Goal: Task Accomplishment & Management: Use online tool/utility

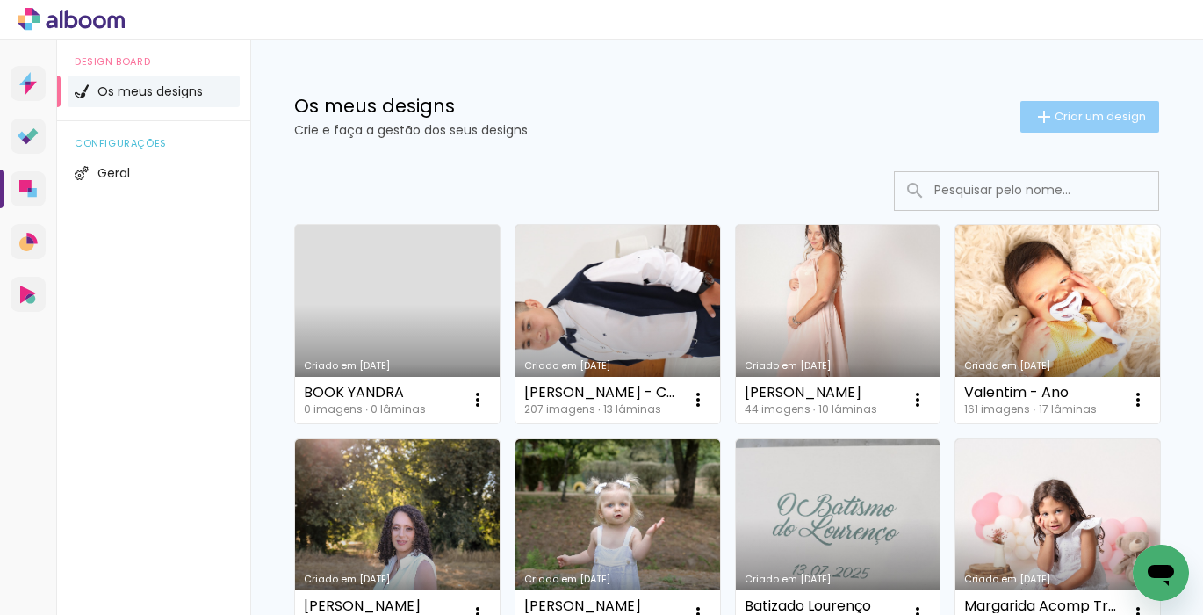
click at [1094, 112] on span "Criar um design" at bounding box center [1100, 116] width 91 height 11
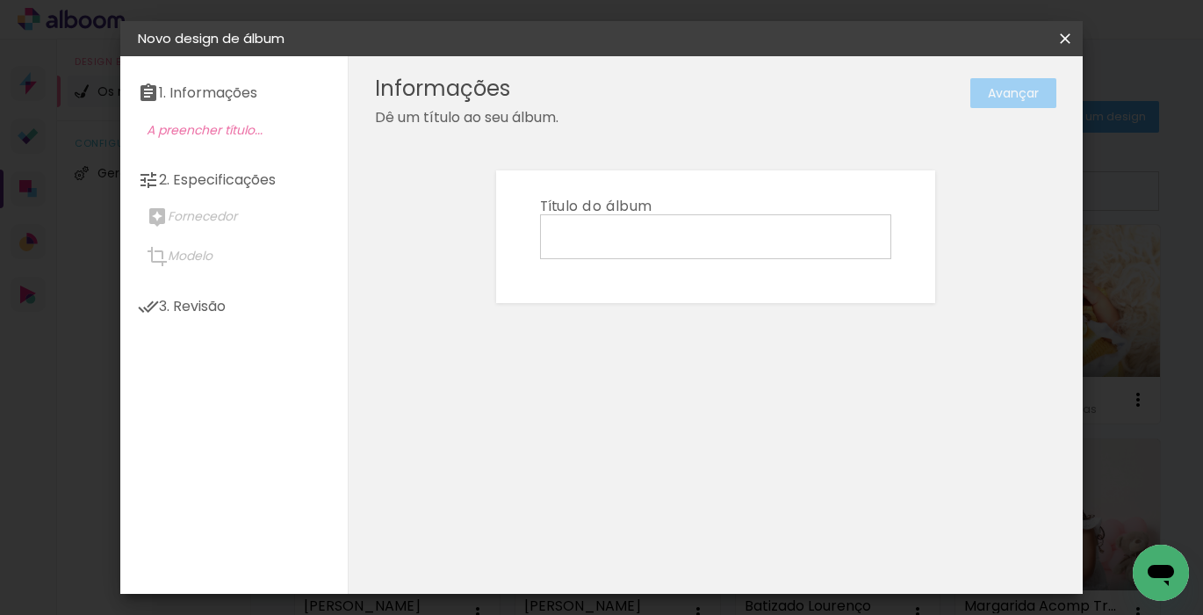
click at [711, 236] on input at bounding box center [715, 235] width 339 height 27
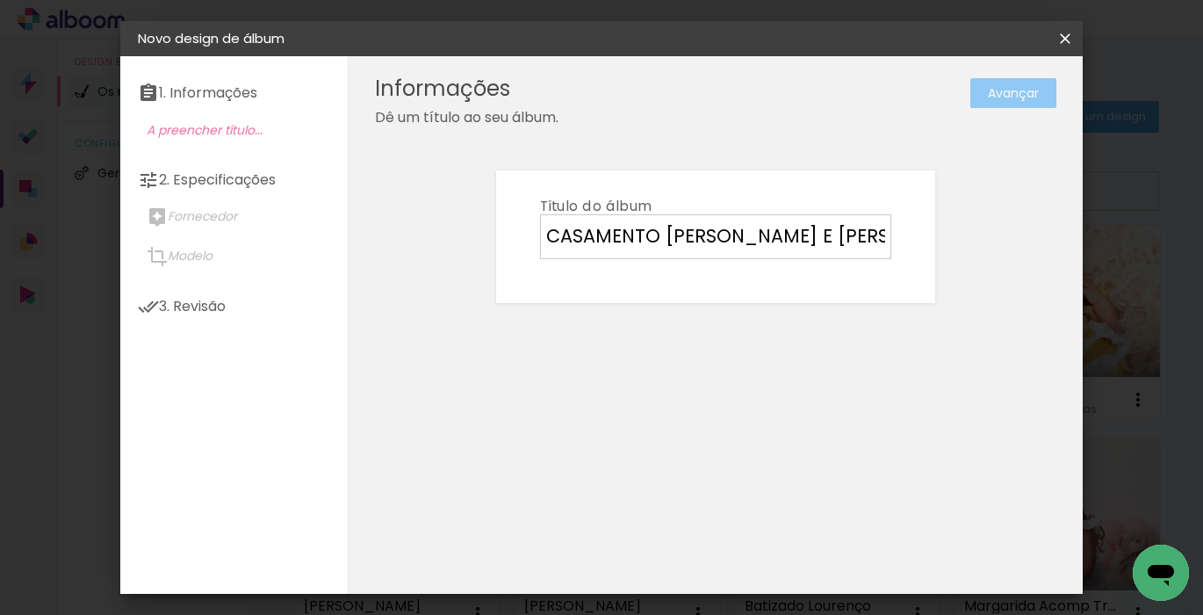
type input "CASAMENTO [PERSON_NAME] E [PERSON_NAME]"
type paper-input "CASAMENTO [PERSON_NAME] E [PERSON_NAME]"
click at [0, 0] on slot "Avançar" at bounding box center [0, 0] width 0 height 0
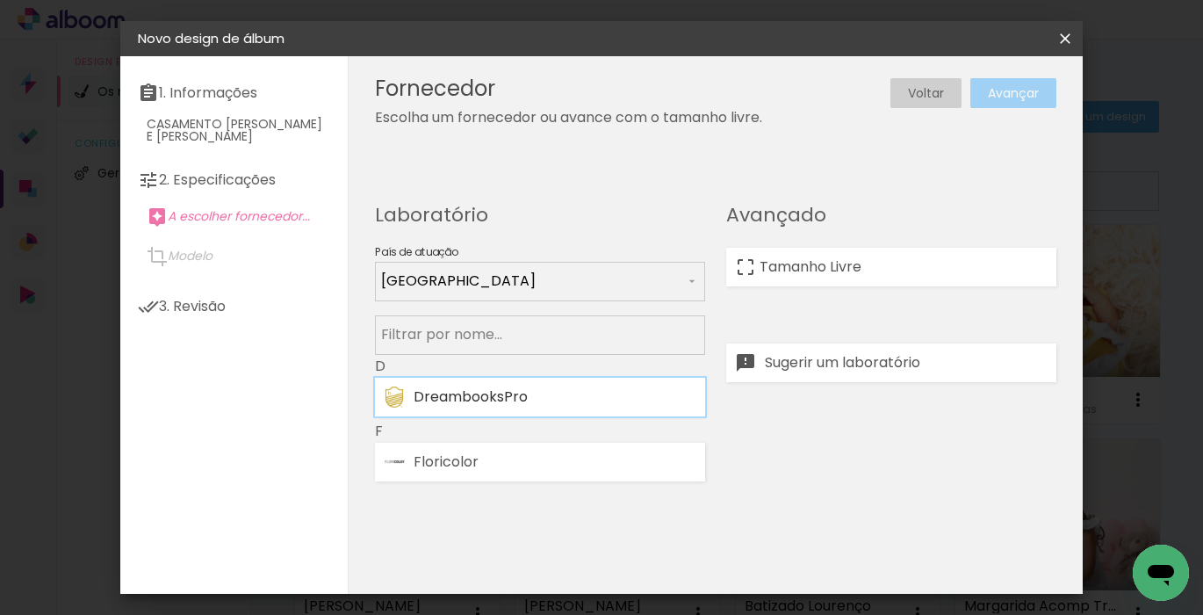
drag, startPoint x: 557, startPoint y: 401, endPoint x: 565, endPoint y: 394, distance: 10.6
click at [557, 401] on div "DreambooksPro" at bounding box center [555, 397] width 283 height 14
click at [0, 0] on slot "Avançar" at bounding box center [0, 0] width 0 height 0
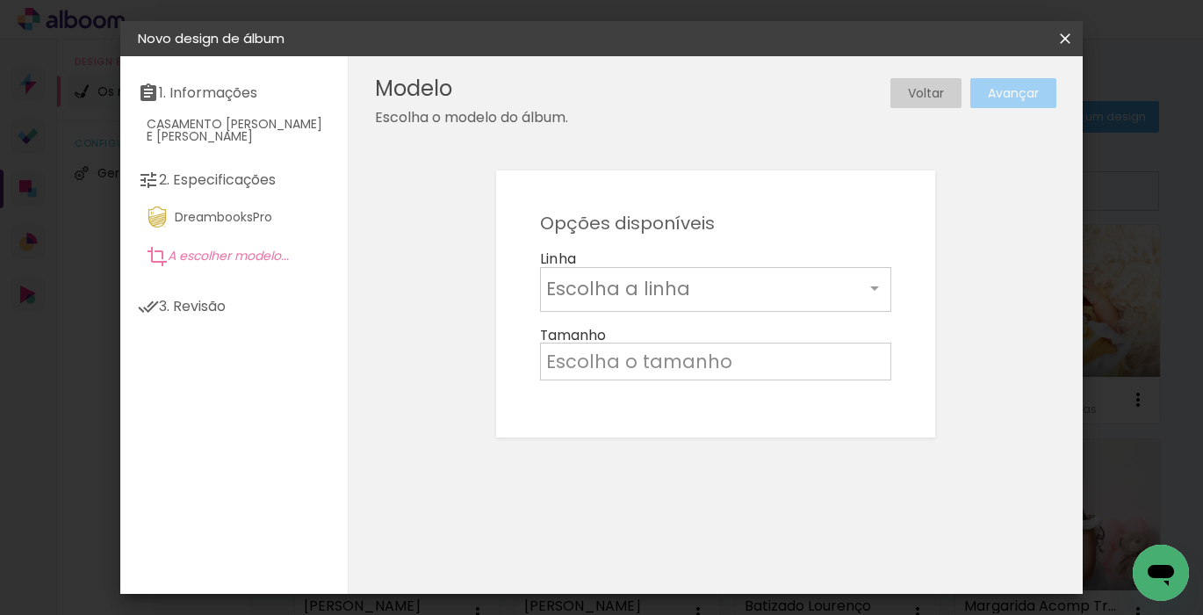
click at [594, 290] on input "text" at bounding box center [705, 288] width 318 height 27
click at [0, 0] on slot "Álbum" at bounding box center [0, 0] width 0 height 0
type input "Álbum"
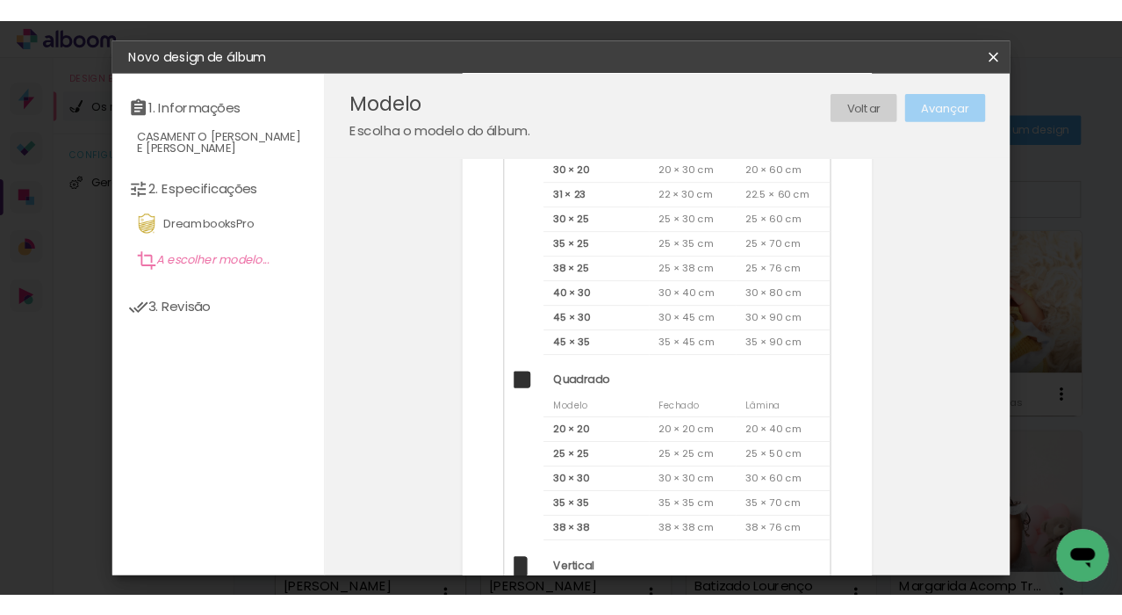
scroll to position [174, 0]
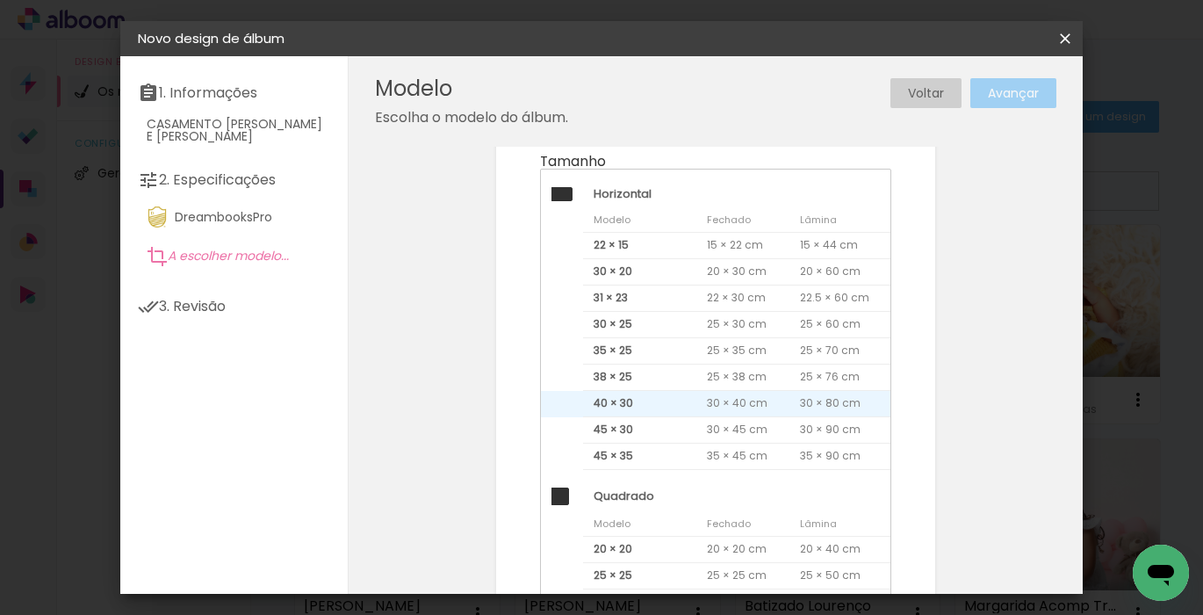
click at [683, 402] on span "40 × 30" at bounding box center [639, 404] width 113 height 26
click at [0, 0] on slot "Avançar" at bounding box center [0, 0] width 0 height 0
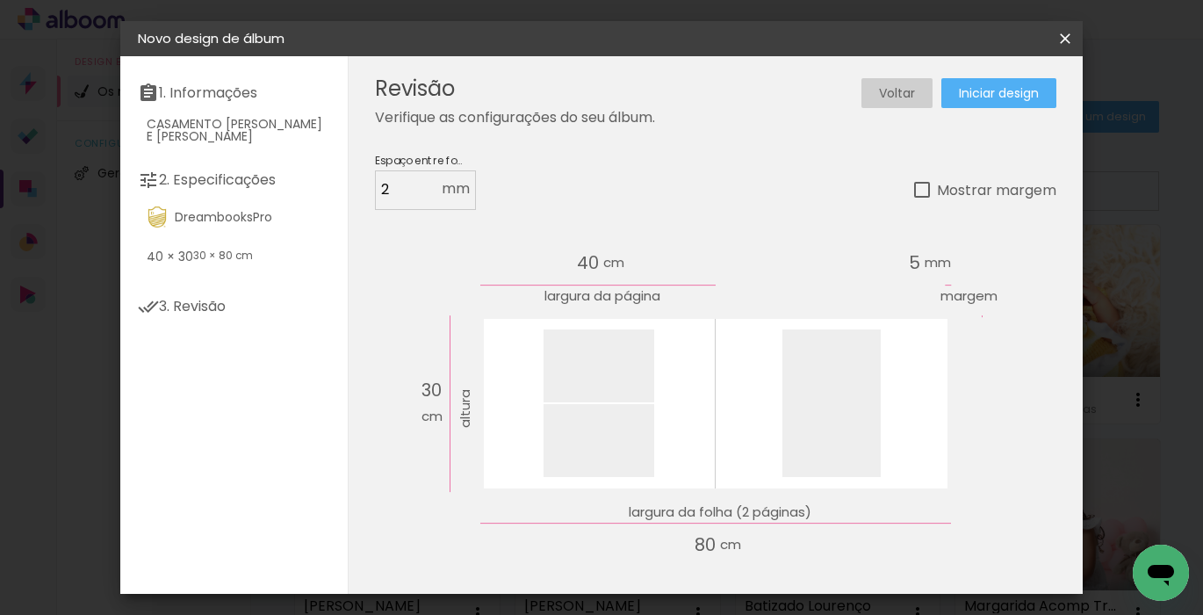
click at [1018, 93] on span "Iniciar design" at bounding box center [999, 93] width 80 height 12
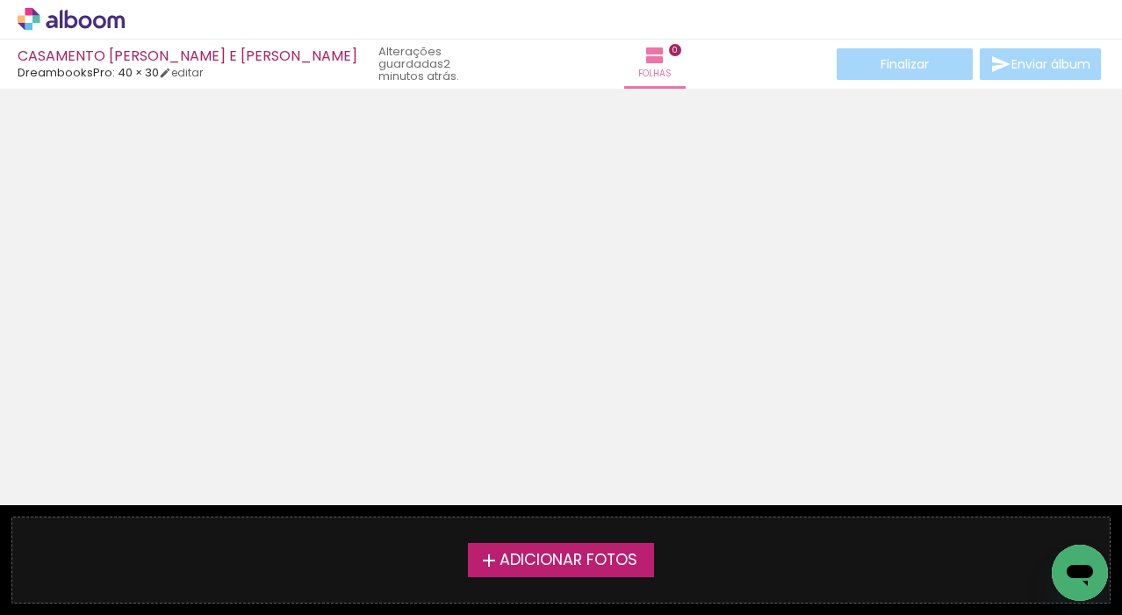
click at [106, 18] on icon at bounding box center [71, 19] width 107 height 23
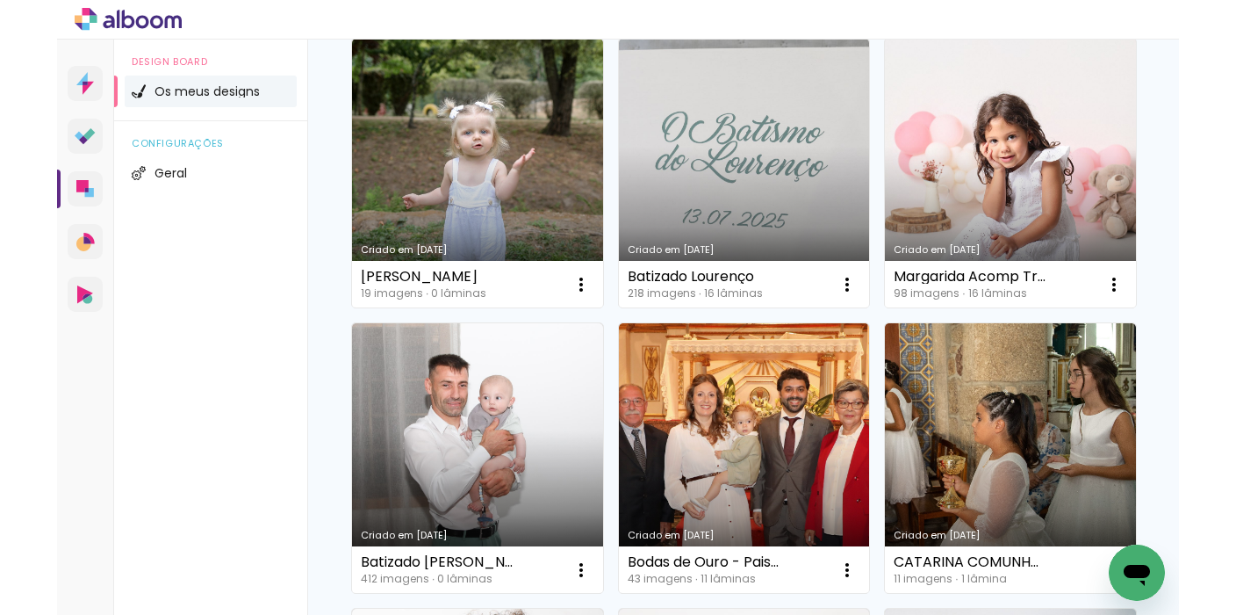
scroll to position [795, 0]
